Goal: Task Accomplishment & Management: Complete application form

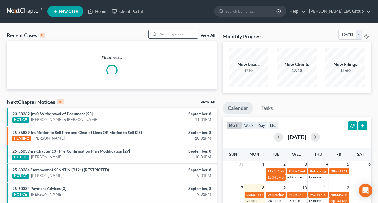
drag, startPoint x: 179, startPoint y: 35, endPoint x: 182, endPoint y: 35, distance: 3.2
click at [179, 34] on input "search" at bounding box center [179, 34] width 40 height 8
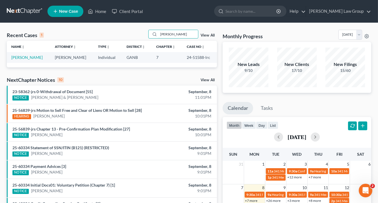
type input "[PERSON_NAME]"
drag, startPoint x: 201, startPoint y: 57, endPoint x: 185, endPoint y: 57, distance: 16.1
click at [184, 57] on td "24-51588-lrc" at bounding box center [199, 57] width 35 height 10
copy td "24-51588"
click at [19, 57] on link "[PERSON_NAME]" at bounding box center [26, 57] width 31 height 5
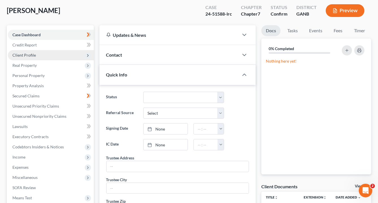
scroll to position [68, 0]
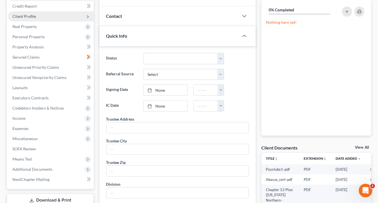
click at [27, 16] on span "Client Profile" at bounding box center [23, 16] width 23 height 5
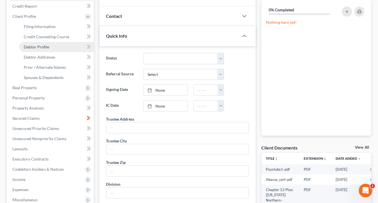
click at [33, 49] on span "Debtor Profile" at bounding box center [36, 46] width 25 height 5
select select "0"
select select "4"
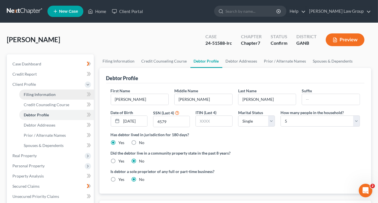
click at [35, 94] on span "Filing Information" at bounding box center [40, 94] width 32 height 5
select select "1"
select select "0"
select select "19"
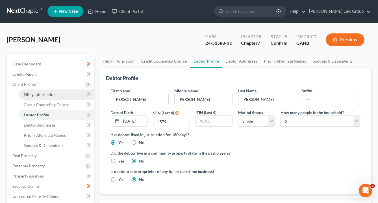
select select "0"
select select "10"
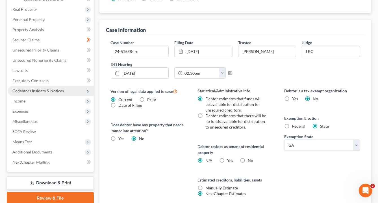
scroll to position [191, 0]
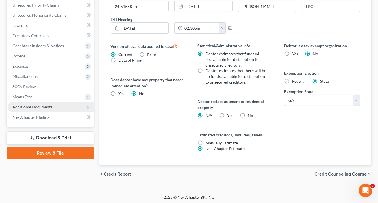
click at [47, 105] on span "Additional Documents" at bounding box center [32, 106] width 40 height 5
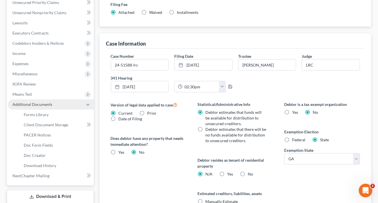
scroll to position [130, 0]
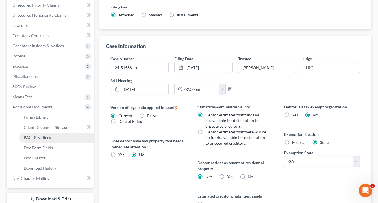
click at [58, 138] on link "PACER Notices" at bounding box center [56, 137] width 75 height 10
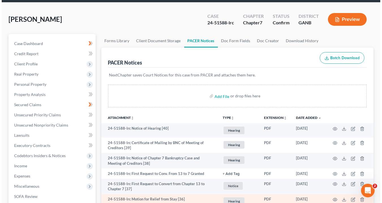
scroll to position [68, 0]
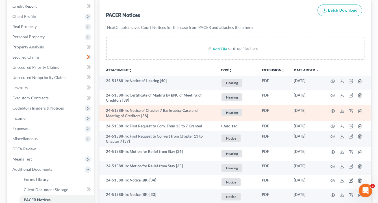
click at [171, 109] on td "24-51588-lrc Notice of Chapter 7 Bankruptcy Case and Meeting of Creditors [38]" at bounding box center [158, 113] width 117 height 16
click at [333, 110] on circle "button" at bounding box center [333, 110] width 1 height 1
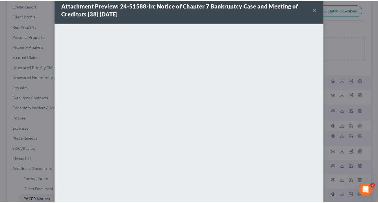
scroll to position [0, 0]
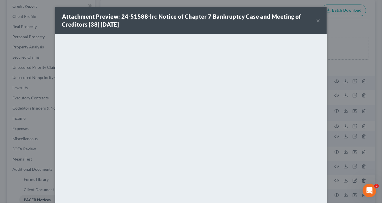
drag, startPoint x: 316, startPoint y: 23, endPoint x: 317, endPoint y: 2, distance: 20.7
click at [316, 22] on button "×" at bounding box center [318, 20] width 4 height 7
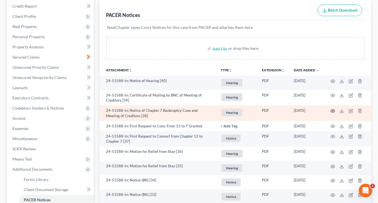
click at [331, 109] on icon "button" at bounding box center [333, 111] width 5 height 5
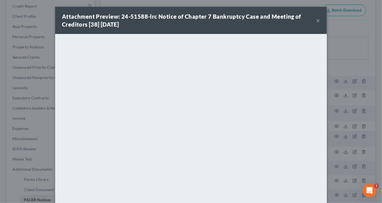
drag, startPoint x: 316, startPoint y: 20, endPoint x: 377, endPoint y: 20, distance: 60.8
click at [316, 20] on button "×" at bounding box center [318, 20] width 4 height 7
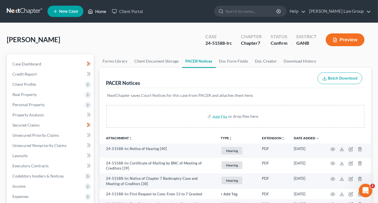
click at [102, 12] on link "Home" at bounding box center [97, 11] width 24 height 10
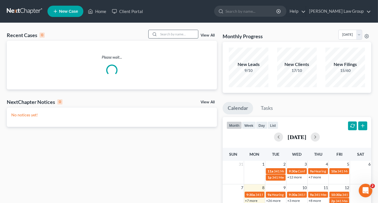
click at [168, 34] on input "search" at bounding box center [179, 34] width 40 height 8
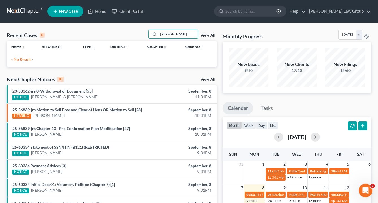
drag, startPoint x: 178, startPoint y: 33, endPoint x: 126, endPoint y: 32, distance: 52.1
click at [127, 32] on div "Recent Cases 0 [PERSON_NAME] View All" at bounding box center [112, 35] width 210 height 11
type input "[PERSON_NAME]"
